Goal: Information Seeking & Learning: Check status

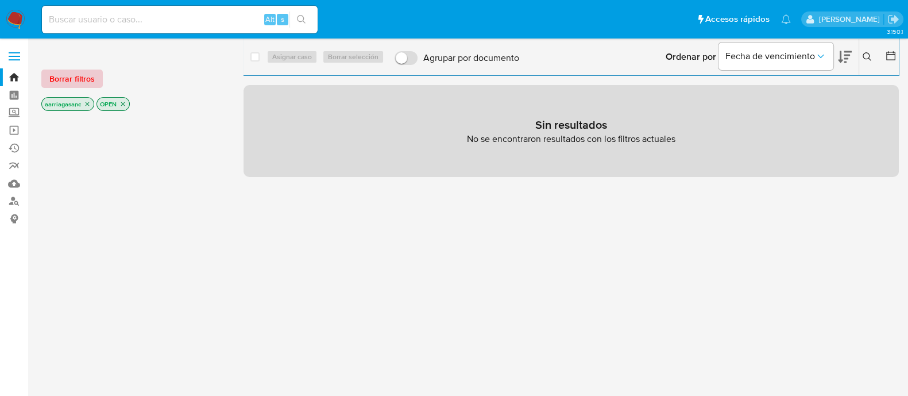
click at [89, 79] on span "Borrar filtros" at bounding box center [71, 79] width 45 height 16
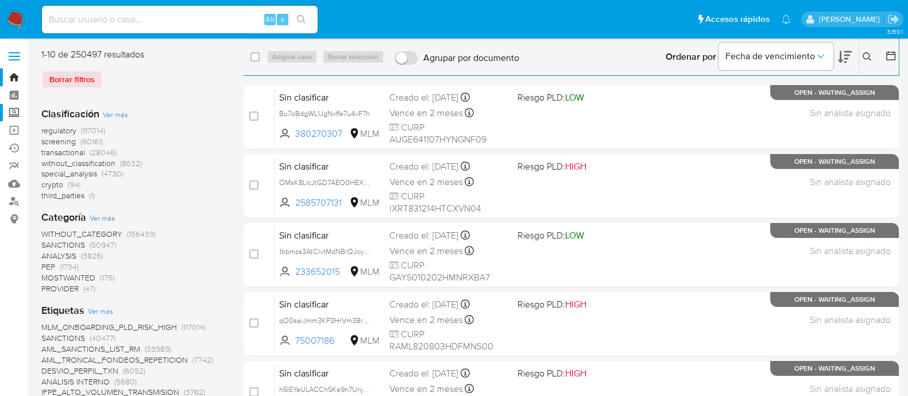
click at [16, 114] on label "Screening" at bounding box center [68, 113] width 137 height 18
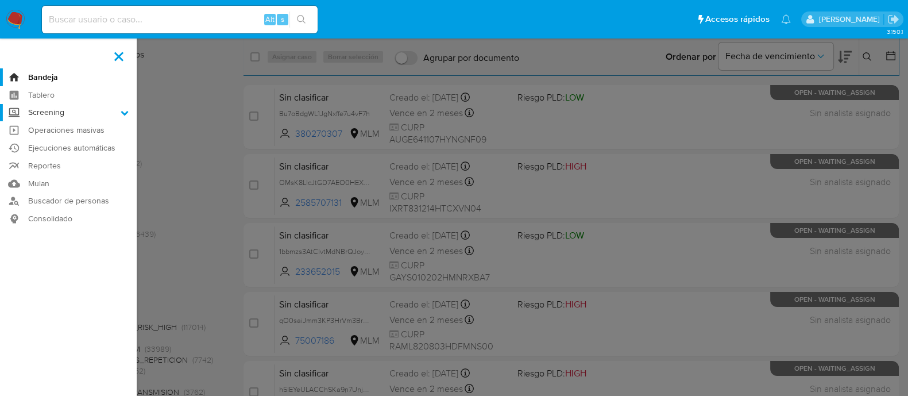
click at [0, 0] on input "Screening" at bounding box center [0, 0] width 0 height 0
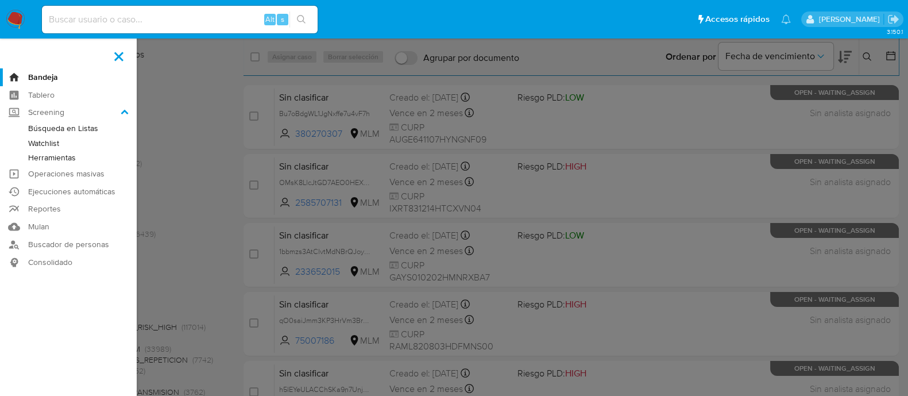
click at [56, 141] on link "Watchlist" at bounding box center [68, 143] width 137 height 14
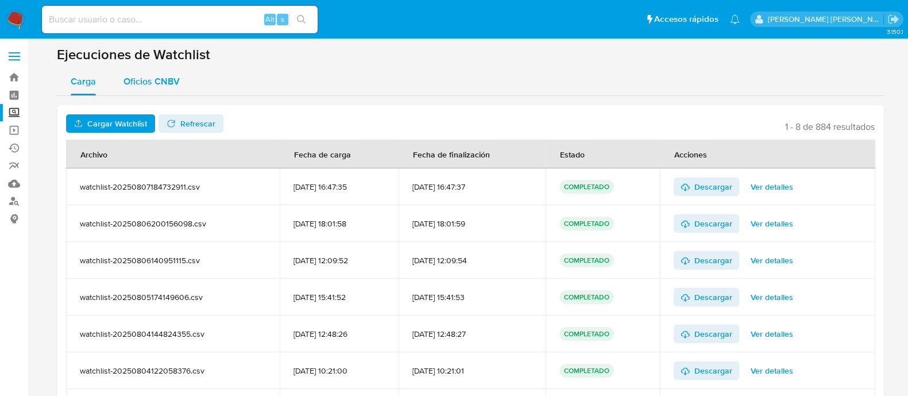
click at [141, 82] on span "Oficios CNBV" at bounding box center [152, 81] width 56 height 13
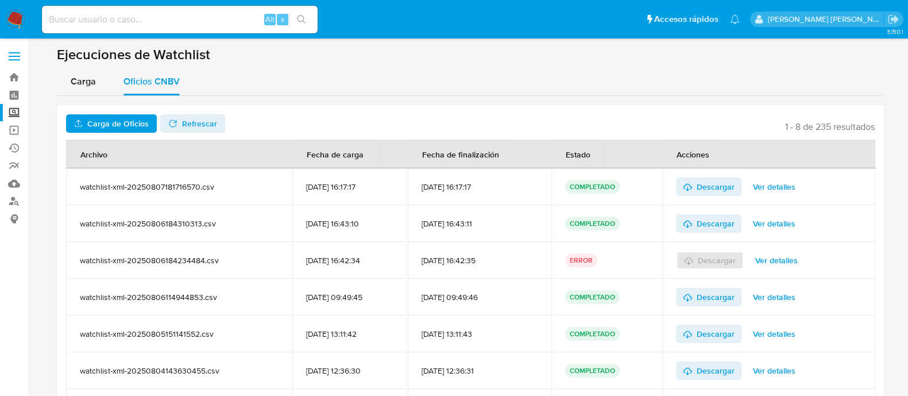
click at [124, 124] on span "Carga de Oficios" at bounding box center [117, 123] width 61 height 18
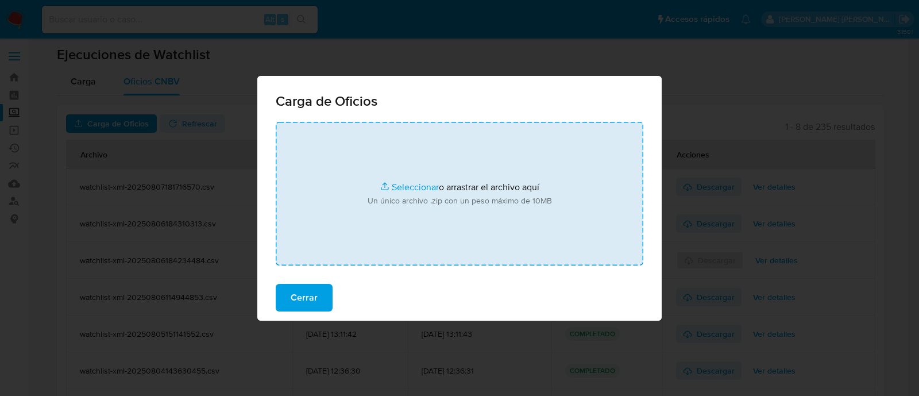
click at [399, 180] on input "file" at bounding box center [460, 194] width 368 height 144
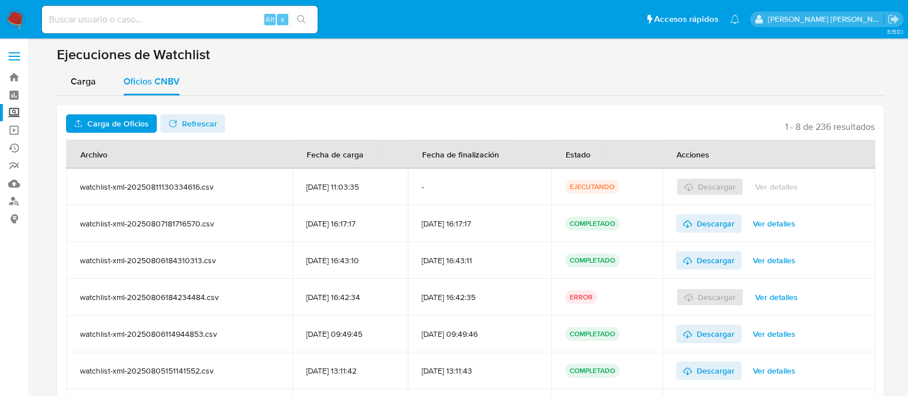
click at [200, 128] on span "Refrescar" at bounding box center [199, 123] width 35 height 18
click at [724, 185] on span "Descargar" at bounding box center [716, 187] width 38 height 18
click at [13, 107] on label "Screening" at bounding box center [68, 113] width 137 height 18
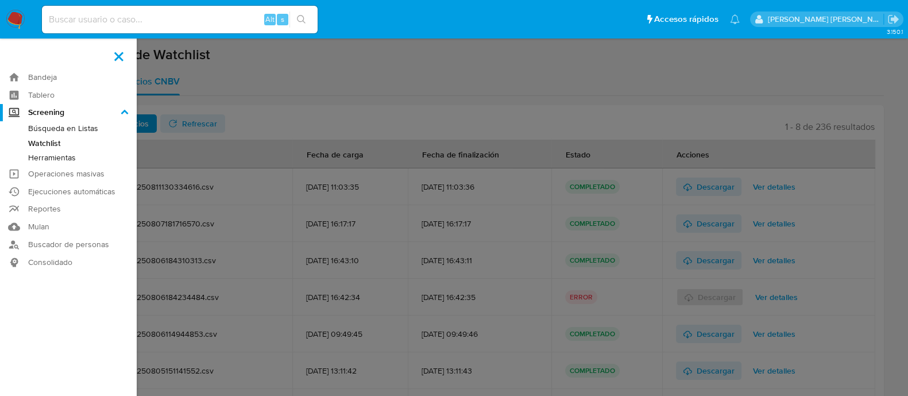
click at [0, 0] on input "Screening" at bounding box center [0, 0] width 0 height 0
click at [88, 125] on link "Búsqueda en Listas" at bounding box center [68, 128] width 137 height 14
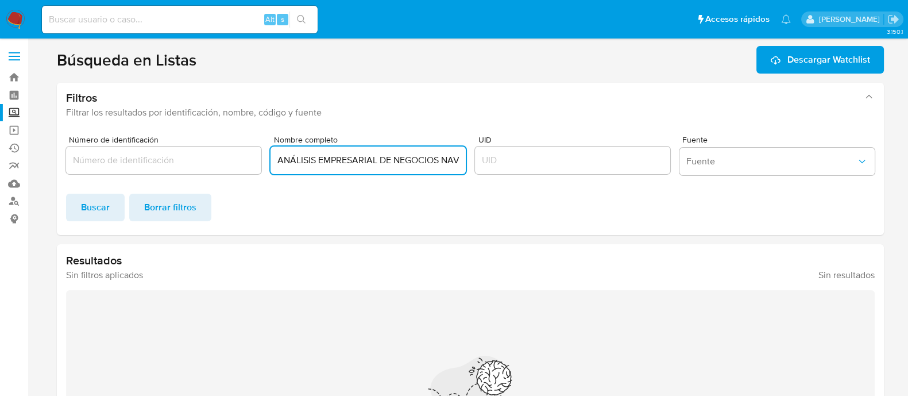
click at [397, 155] on input "ANÁLISIS EMPRESARIAL DE NEGOCIOS NAVÍO, S.A.P.I. DE C.V." at bounding box center [368, 160] width 195 height 15
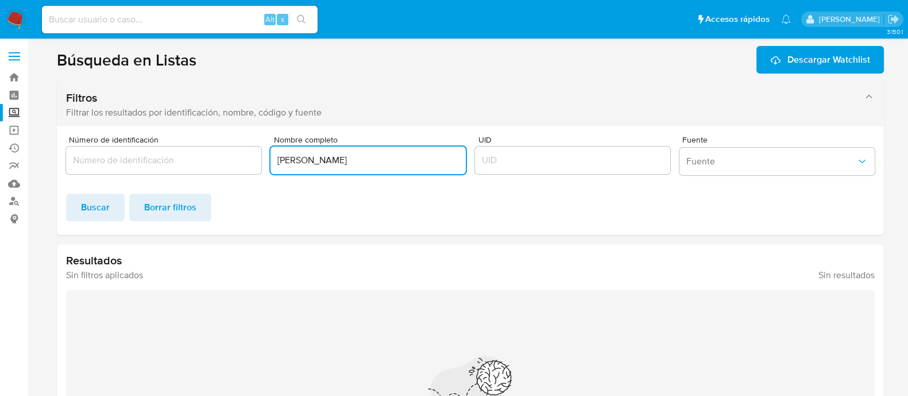
paste input "JUÁREZ ZARAGOZA"
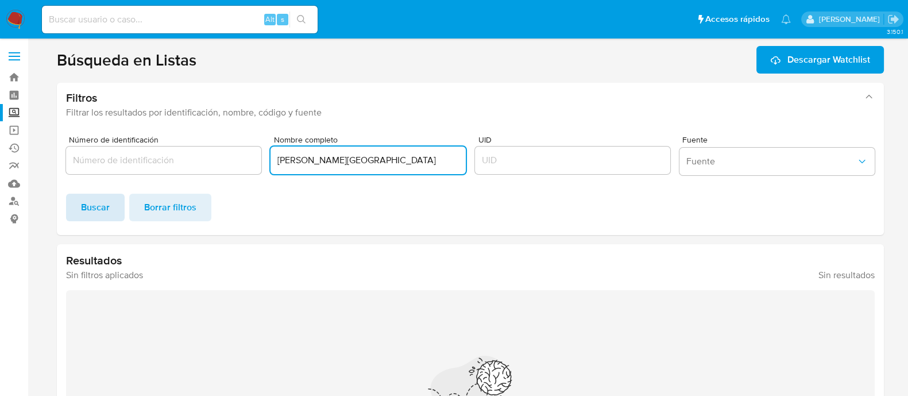
type input "ANDREA JUÁREZ ZARAGOZA"
click at [113, 213] on button "Buscar" at bounding box center [95, 208] width 59 height 28
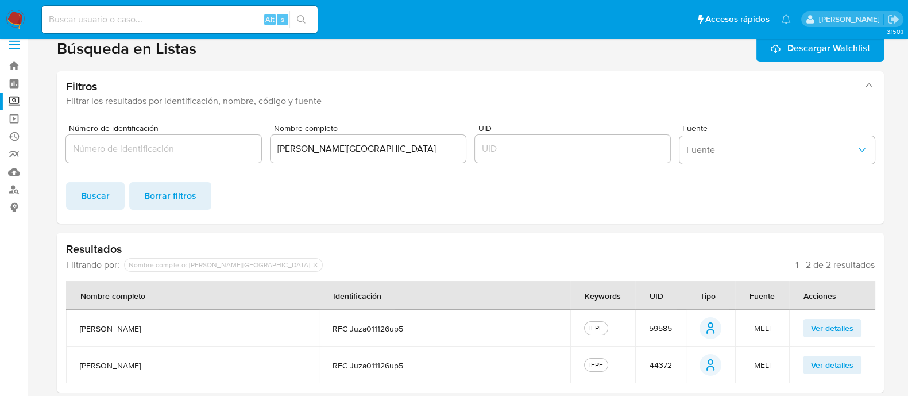
scroll to position [15, 0]
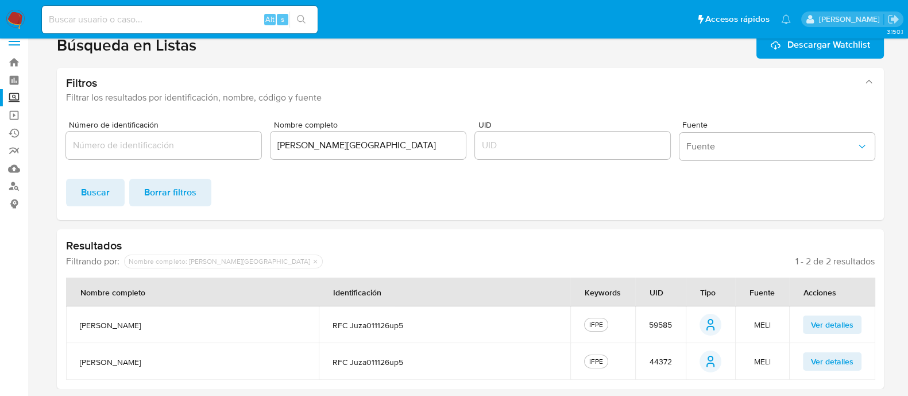
click at [674, 319] on td "59585" at bounding box center [660, 324] width 51 height 37
click at [664, 327] on span "59585" at bounding box center [660, 324] width 23 height 10
click at [658, 359] on span "44372" at bounding box center [660, 361] width 22 height 10
